Goal: Information Seeking & Learning: Check status

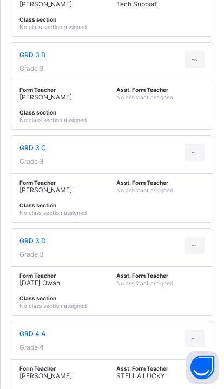
scroll to position [2404, 0]
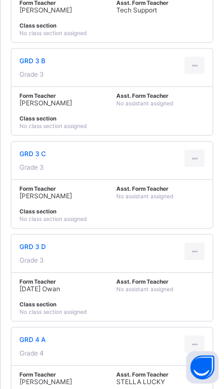
click at [36, 174] on div "GRD 3 C Grade 3" at bounding box center [111, 160] width 201 height 38
click at [31, 158] on span "GRD 3 C" at bounding box center [32, 154] width 26 height 8
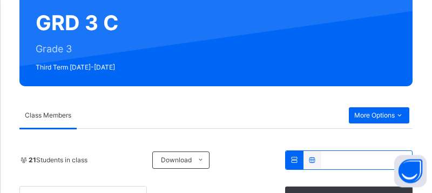
scroll to position [105, 0]
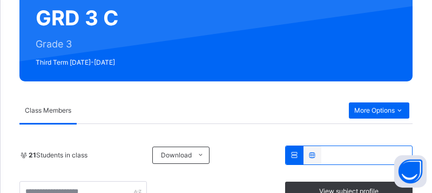
click at [223, 108] on span "More Options" at bounding box center [379, 111] width 50 height 10
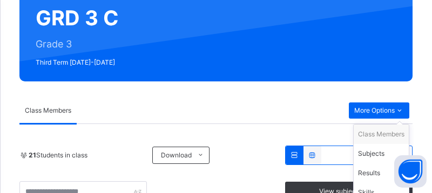
click at [223, 158] on div "Subjects" at bounding box center [381, 153] width 46 height 11
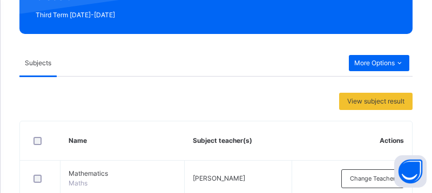
scroll to position [152, 0]
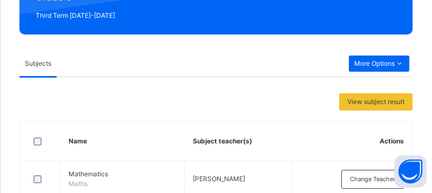
click at [223, 66] on span "More Options" at bounding box center [379, 64] width 50 height 10
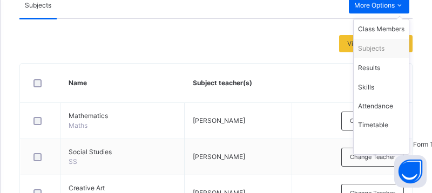
scroll to position [209, 0]
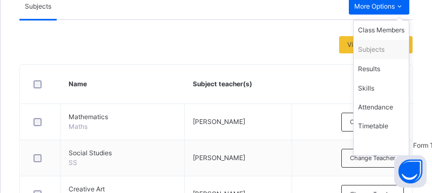
click at [223, 74] on div "Results" at bounding box center [381, 69] width 46 height 11
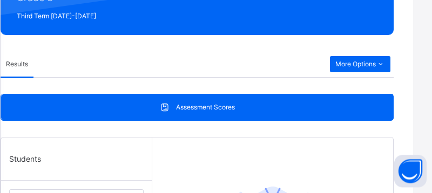
scroll to position [145, 19]
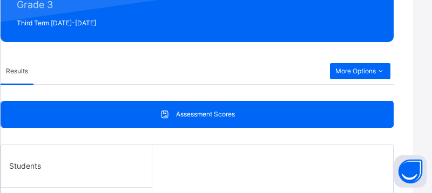
click at [223, 59] on div "Results More Options" at bounding box center [197, 71] width 393 height 26
click at [223, 73] on span "More Options" at bounding box center [360, 71] width 50 height 10
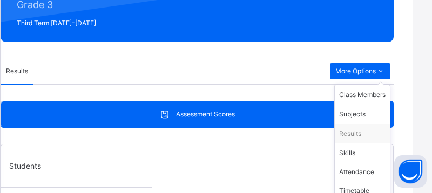
click at [223, 115] on div "Subjects" at bounding box center [362, 114] width 46 height 11
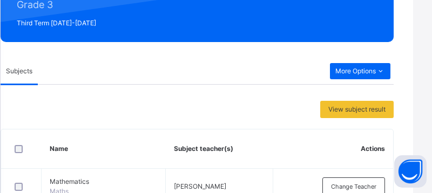
scroll to position [220, 19]
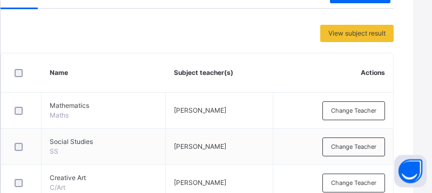
click at [92, 112] on td "Mathematics Maths" at bounding box center [104, 111] width 124 height 36
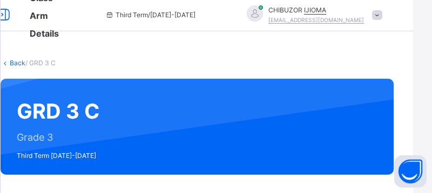
scroll to position [0, 19]
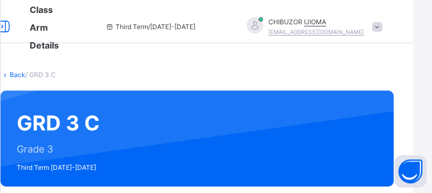
click at [12, 77] on link "Back" at bounding box center [18, 75] width 16 height 8
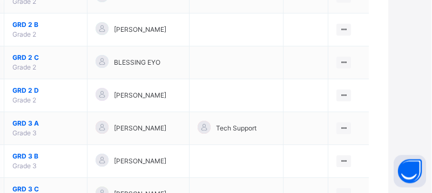
scroll to position [836, 30]
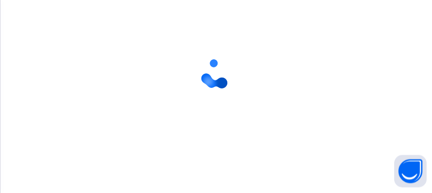
scroll to position [119, 0]
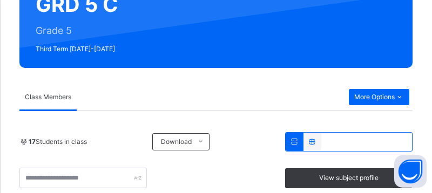
click at [223, 94] on icon at bounding box center [399, 97] width 9 height 10
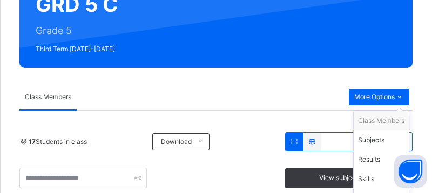
click at [223, 141] on div "Subjects" at bounding box center [381, 140] width 46 height 11
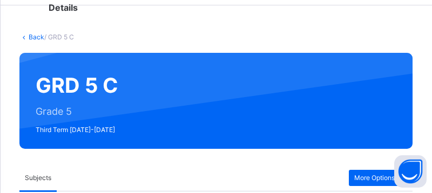
scroll to position [37, 0]
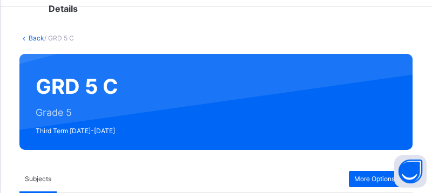
click at [37, 39] on link "Back" at bounding box center [37, 38] width 16 height 8
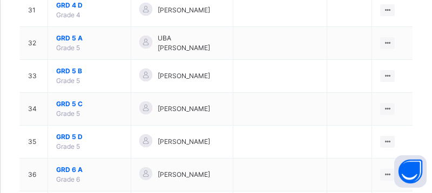
scroll to position [1166, 0]
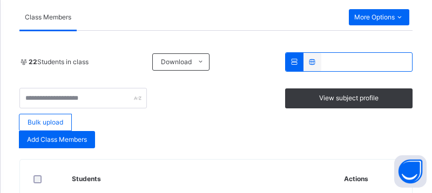
scroll to position [180, 0]
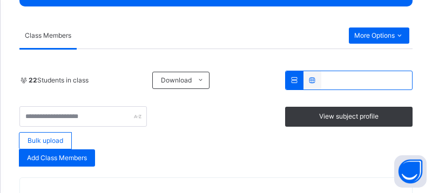
click at [223, 37] on icon at bounding box center [399, 36] width 9 height 10
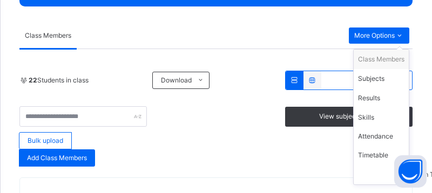
click at [223, 77] on div "Subjects" at bounding box center [381, 78] width 46 height 11
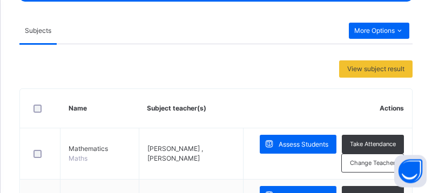
scroll to position [188, 0]
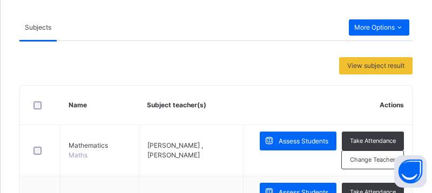
click at [223, 141] on span "Assess Students" at bounding box center [304, 142] width 50 height 10
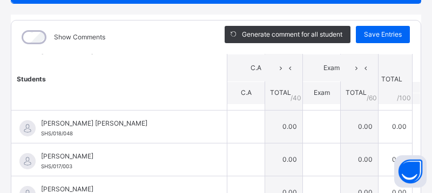
scroll to position [129, 0]
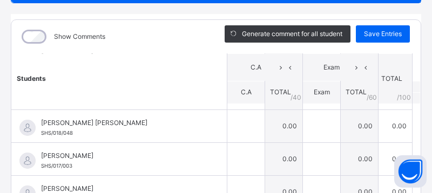
click at [223, 121] on td "0.00" at bounding box center [284, 126] width 38 height 33
click at [223, 136] on td "0.00" at bounding box center [284, 126] width 38 height 33
click at [223, 121] on td "0.00" at bounding box center [360, 126] width 38 height 33
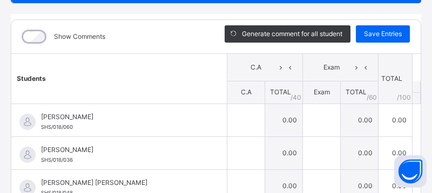
scroll to position [0, 0]
click at [223, 118] on td "0.00" at bounding box center [284, 120] width 38 height 33
click at [223, 124] on td "0.00" at bounding box center [284, 120] width 38 height 33
click at [223, 120] on td "0.00" at bounding box center [360, 120] width 38 height 33
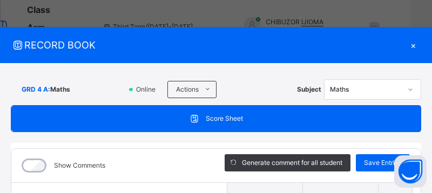
click at [223, 52] on div "×" at bounding box center [413, 45] width 16 height 15
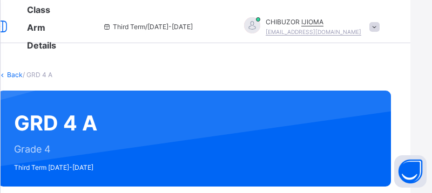
click at [18, 71] on link "Back" at bounding box center [15, 75] width 16 height 8
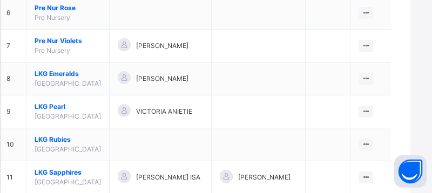
scroll to position [333, 22]
click at [48, 78] on span "LKG Emeralds" at bounding box center [68, 74] width 66 height 10
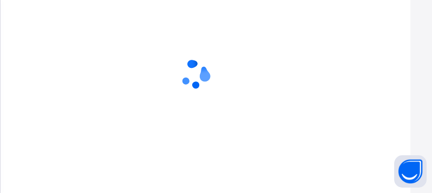
scroll to position [99, 22]
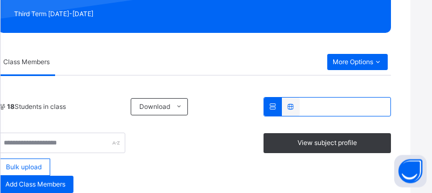
click at [223, 68] on div "More Options" at bounding box center [357, 63] width 60 height 16
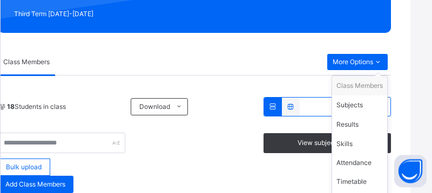
scroll to position [185, 22]
click at [223, 126] on div "Results" at bounding box center [359, 124] width 46 height 11
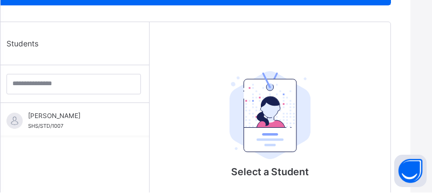
scroll to position [298, 22]
click at [63, 124] on span "SHS/STD/1007" at bounding box center [45, 126] width 35 height 6
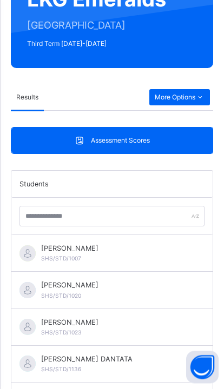
scroll to position [0, 0]
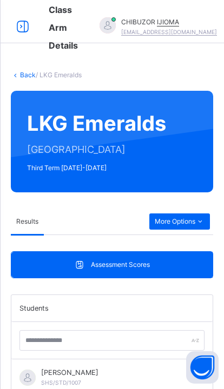
click at [23, 26] on icon at bounding box center [22, 26] width 18 height 19
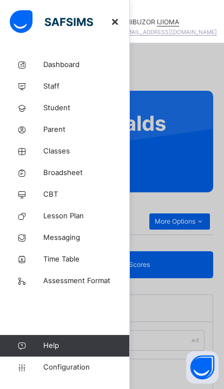
click at [64, 155] on span "Classes" at bounding box center [86, 151] width 86 height 11
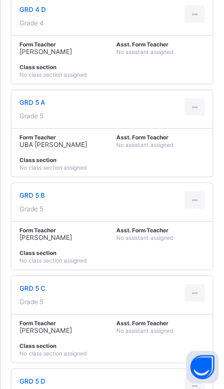
scroll to position [3013, 0]
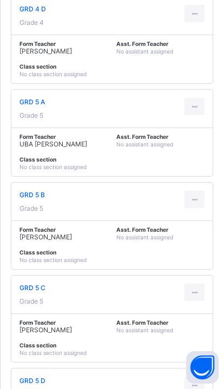
click at [36, 292] on span "GRD 5 C" at bounding box center [32, 287] width 26 height 8
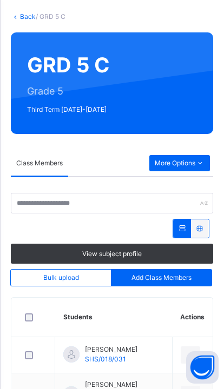
scroll to position [268, 0]
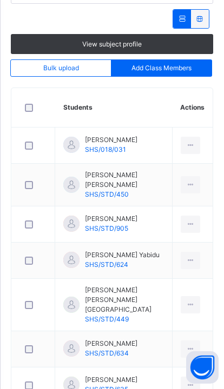
click at [128, 147] on div "Ahmad Muktar Ahmad SHS/018/031" at bounding box center [111, 144] width 52 height 19
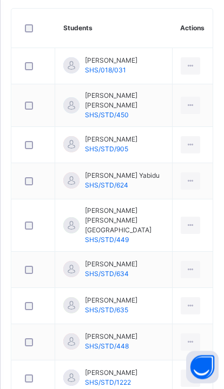
scroll to position [347, 0]
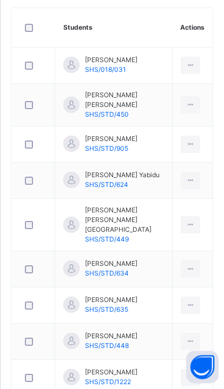
click at [116, 342] on span "SHS/STD/448" at bounding box center [107, 346] width 44 height 8
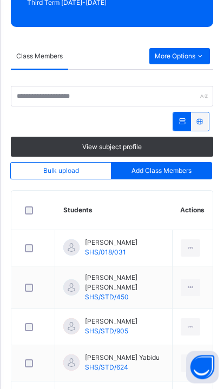
scroll to position [155, 0]
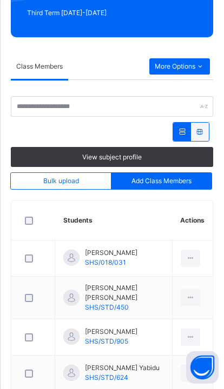
click at [187, 58] on div "More Options" at bounding box center [179, 66] width 60 height 16
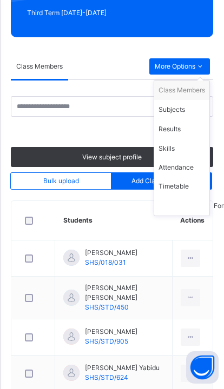
click at [181, 130] on div "Results" at bounding box center [181, 129] width 46 height 11
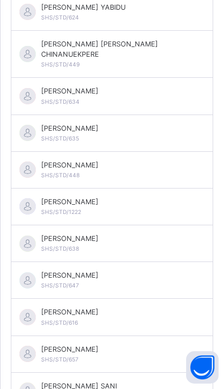
scroll to position [475, 0]
click at [79, 160] on span "[PERSON_NAME]" at bounding box center [69, 165] width 57 height 10
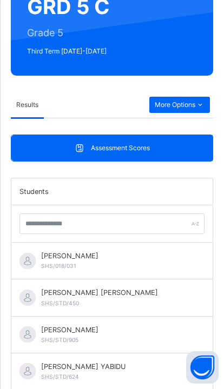
scroll to position [128, 0]
